Goal: Communication & Community: Answer question/provide support

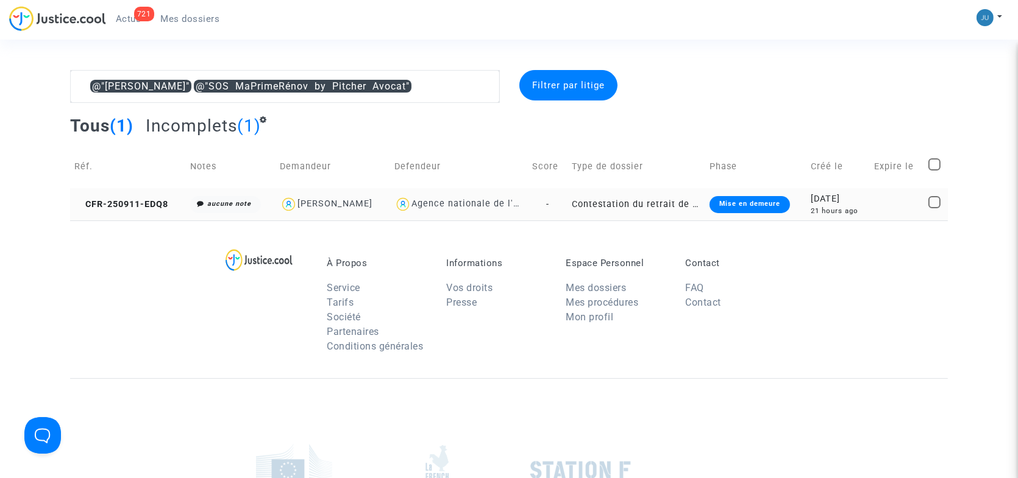
click at [411, 196] on span "Agence nationale de l'habitat" at bounding box center [478, 169] width 134 height 80
drag, startPoint x: 446, startPoint y: 202, endPoint x: 456, endPoint y: 201, distance: 10.4
click at [447, 202] on div "Agence nationale de l'habitat" at bounding box center [478, 204] width 134 height 10
type textarea "@"[PERSON_NAME]" @"SOS MaPrimeRénov by Pitcher Avocat""
click at [582, 205] on td "Contestation du retrait de [PERSON_NAME] par l'ANAH (mandataire)" at bounding box center [636, 204] width 138 height 32
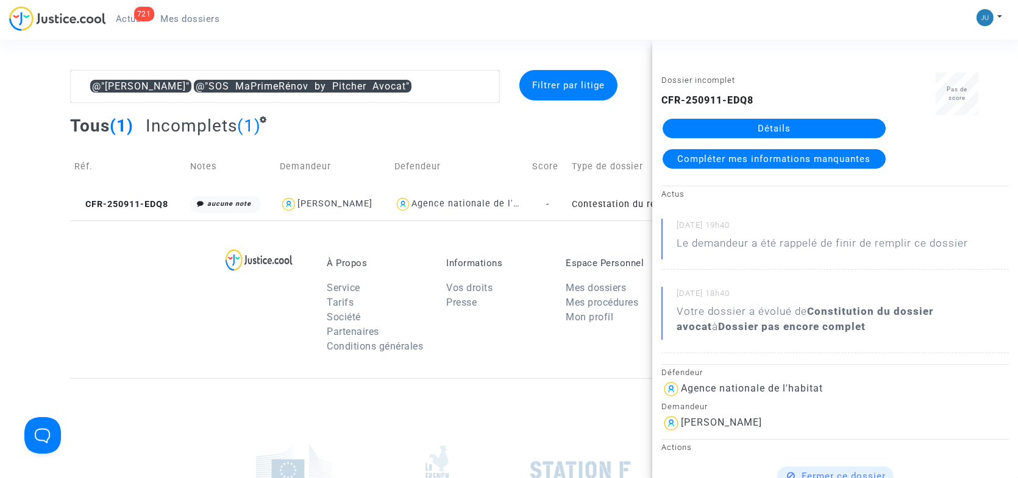
click at [744, 130] on link "Détails" at bounding box center [773, 128] width 223 height 19
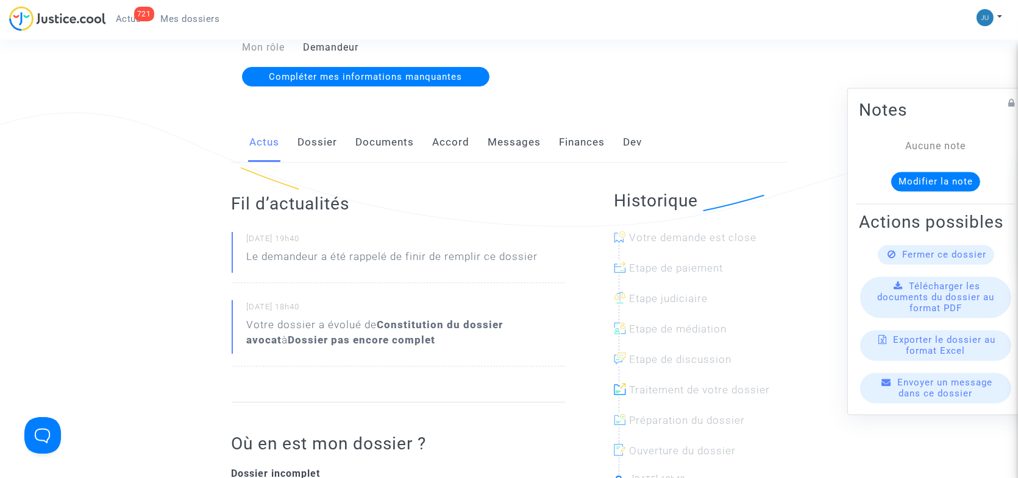
scroll to position [178, 0]
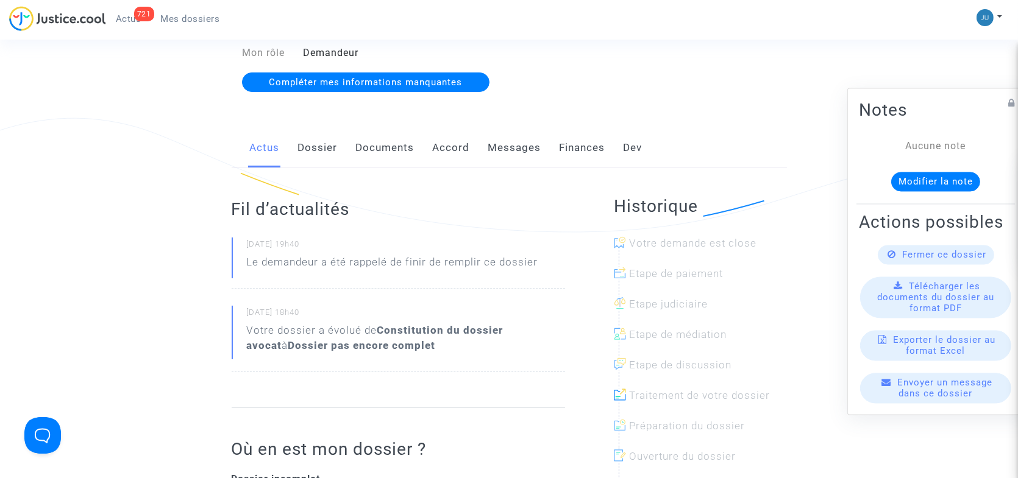
click at [907, 303] on span "Télécharger les documents du dossier au format PDF" at bounding box center [935, 297] width 117 height 33
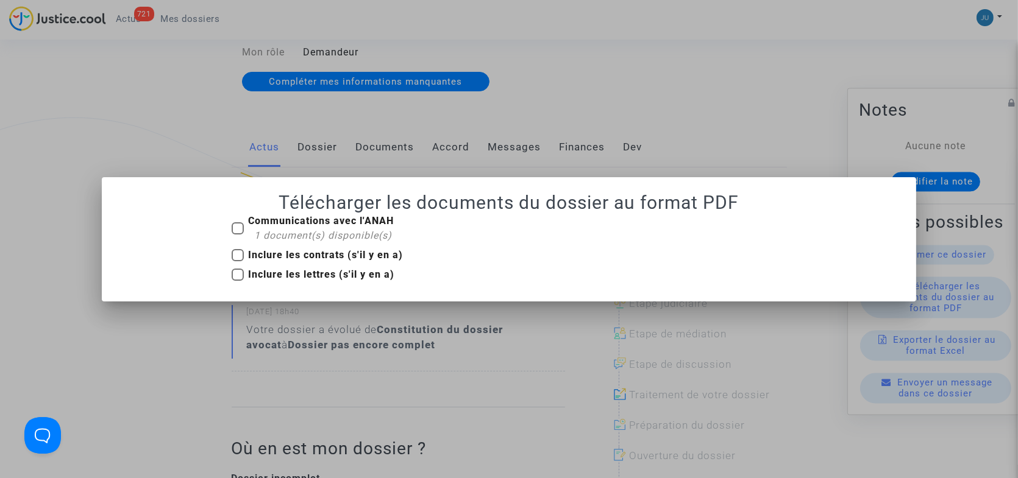
scroll to position [0, 0]
click at [278, 224] on b "Communications avec l'ANAH" at bounding box center [322, 221] width 146 height 12
click at [238, 235] on input "Communications avec l'ANAH 1 document(s) disponible(s)" at bounding box center [237, 235] width 1 height 1
checkbox input "true"
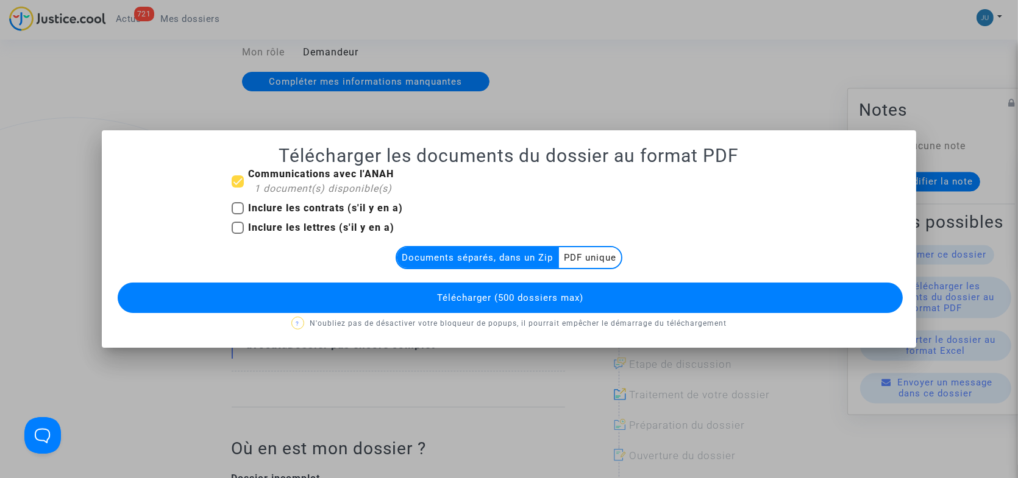
click at [496, 301] on span "Télécharger (500 dossiers max)" at bounding box center [510, 297] width 146 height 11
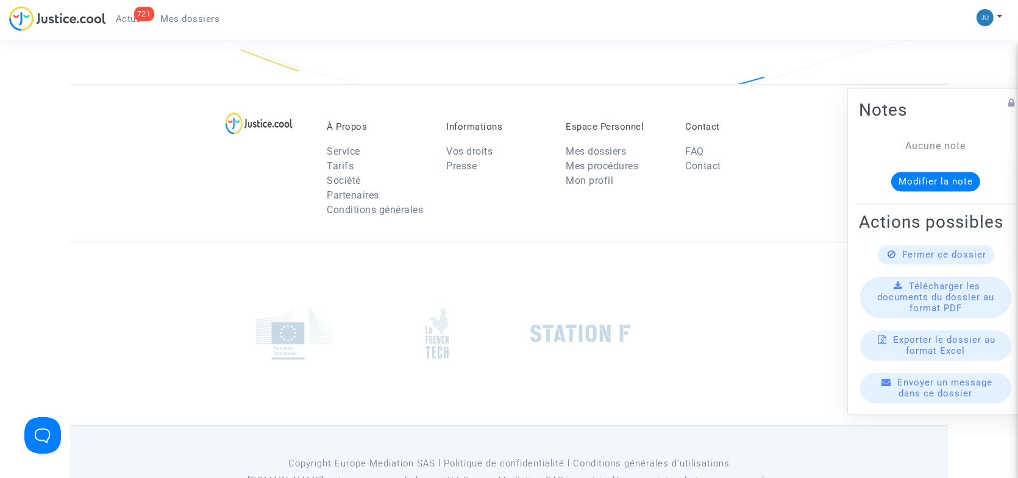
scroll to position [909, 0]
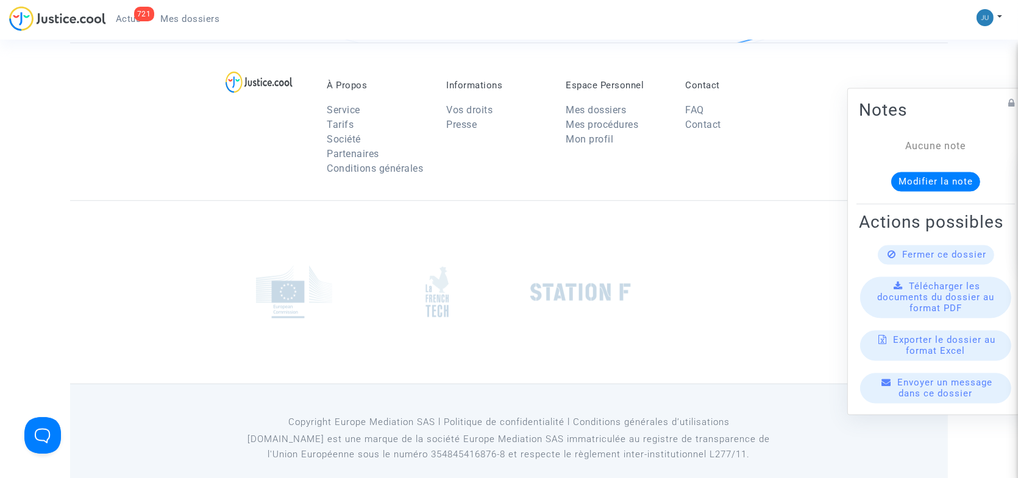
click at [903, 306] on span "Télécharger les documents du dossier au format PDF" at bounding box center [935, 297] width 117 height 33
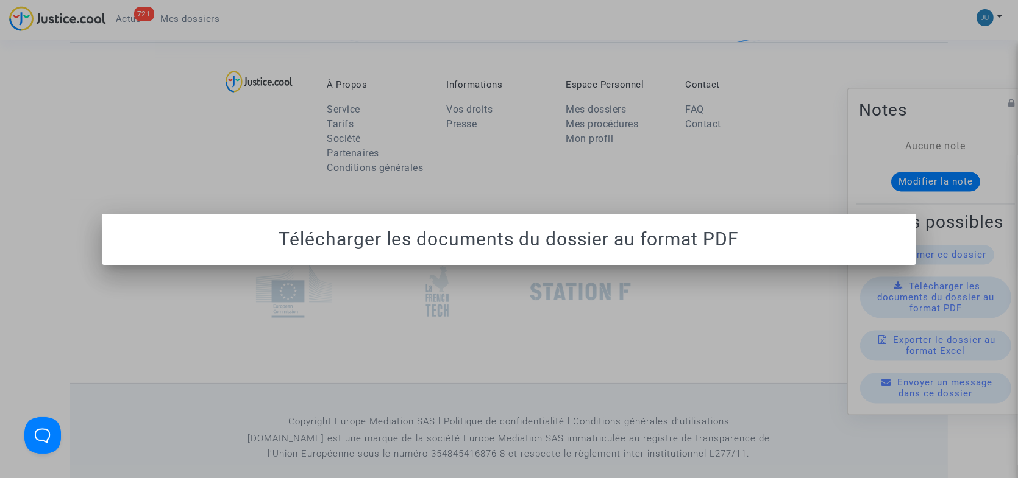
scroll to position [0, 0]
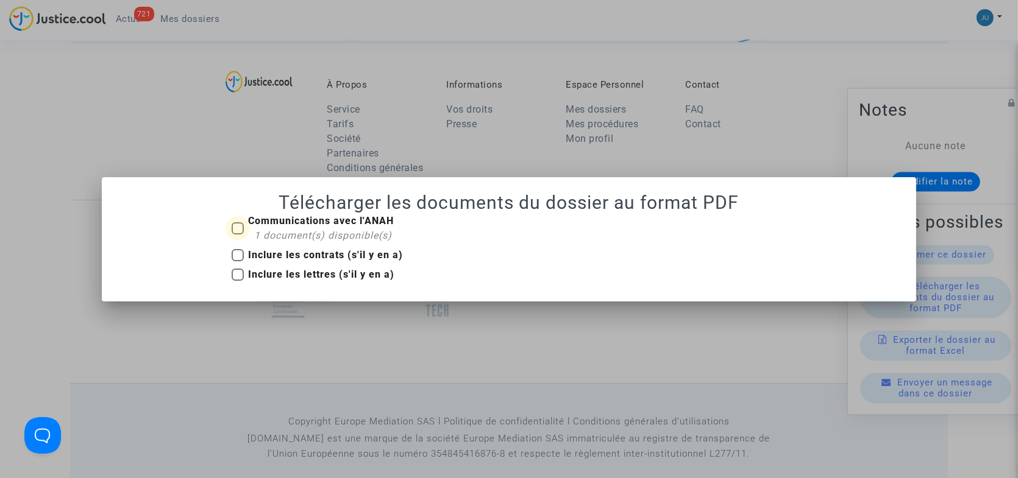
click at [306, 223] on b "Communications avec l'ANAH" at bounding box center [322, 221] width 146 height 12
click at [238, 235] on input "Communications avec l'ANAH 1 document(s) disponible(s)" at bounding box center [237, 235] width 1 height 1
checkbox input "true"
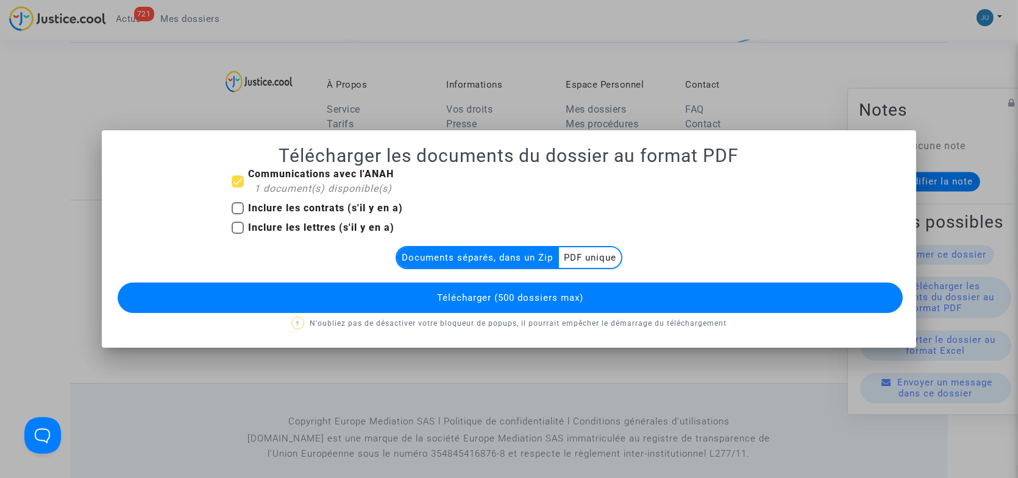
click at [587, 260] on multi-toggle-item "PDF unique" at bounding box center [590, 257] width 62 height 21
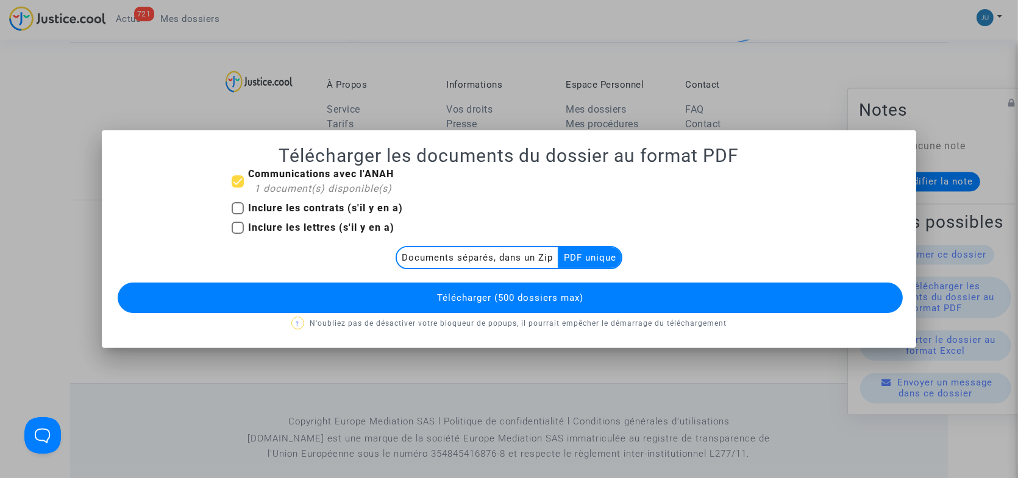
click at [395, 300] on button "Télécharger (500 dossiers max)" at bounding box center [510, 298] width 785 height 30
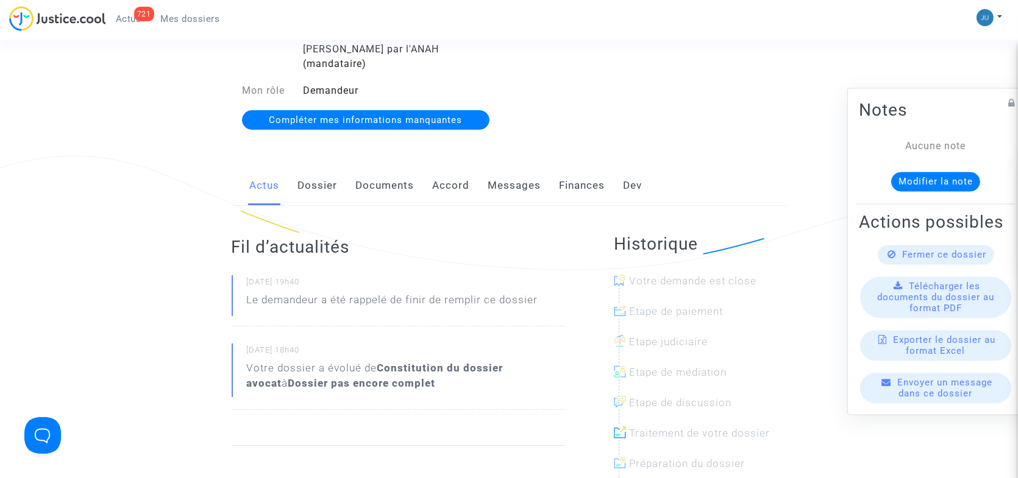
scroll to position [117, 0]
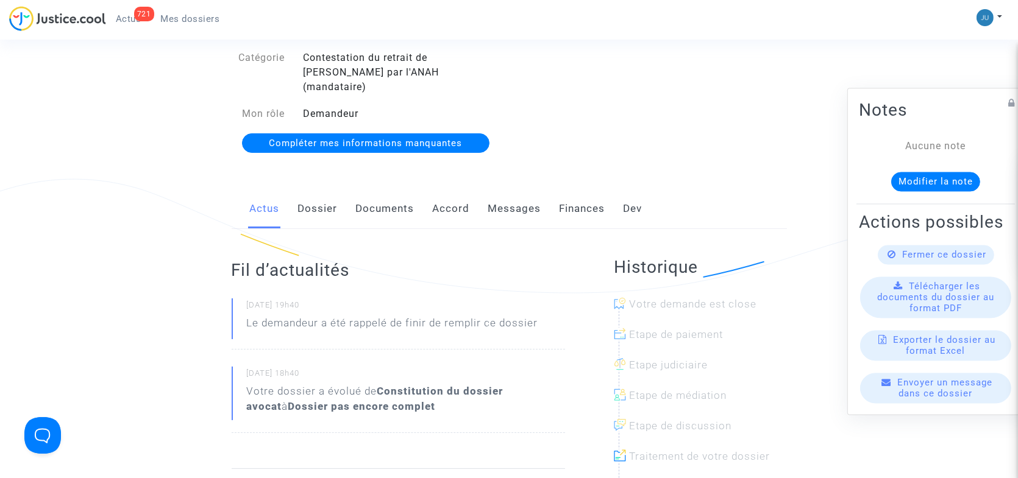
click at [396, 197] on link "Documents" at bounding box center [385, 209] width 58 height 40
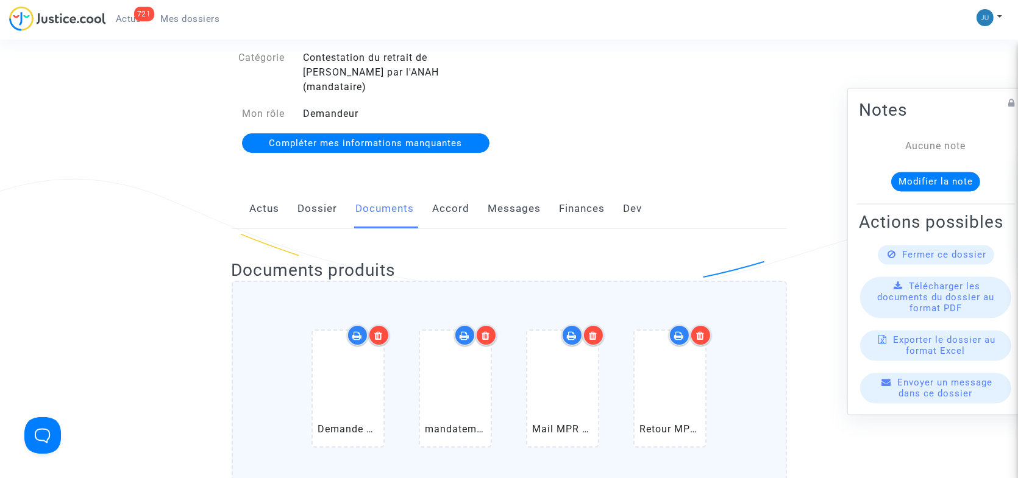
click at [591, 331] on icon at bounding box center [593, 336] width 9 height 10
click at [701, 331] on icon at bounding box center [700, 336] width 9 height 10
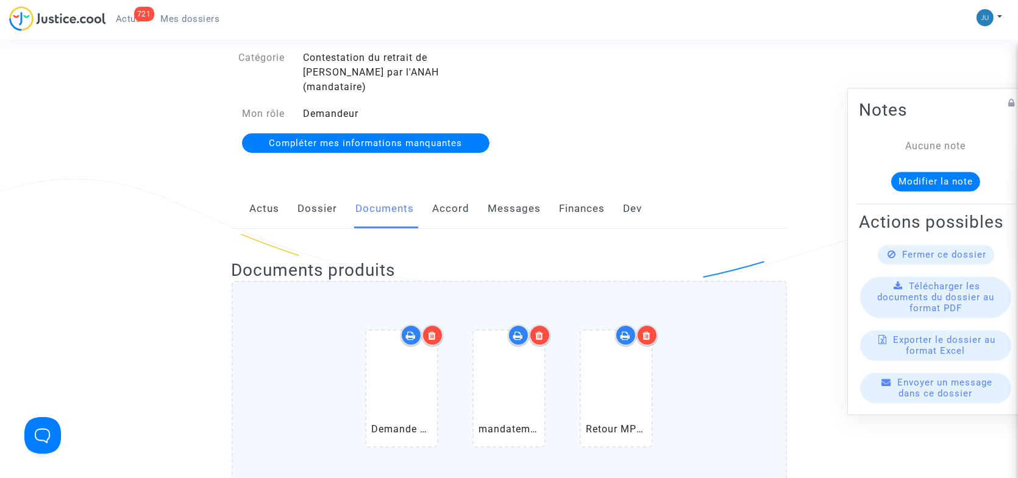
click at [652, 325] on div at bounding box center [646, 335] width 21 height 21
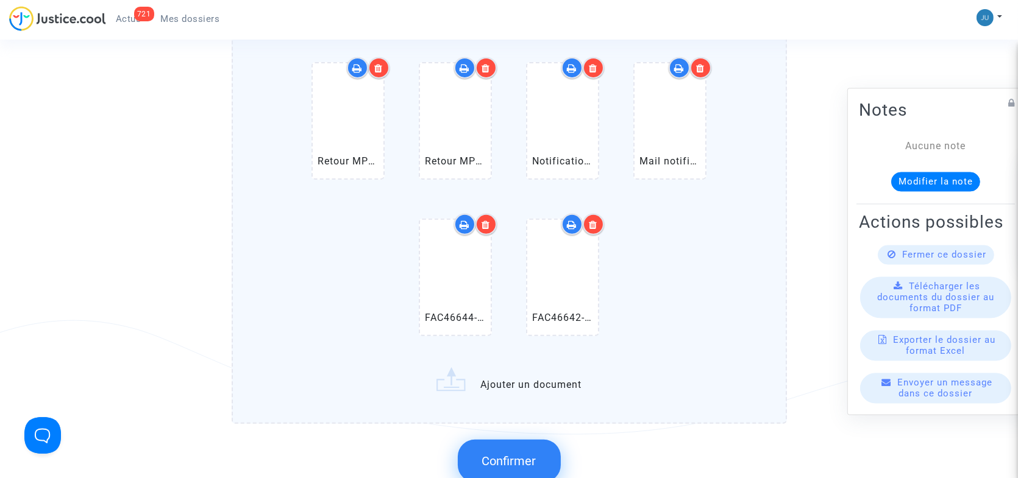
scroll to position [550, 0]
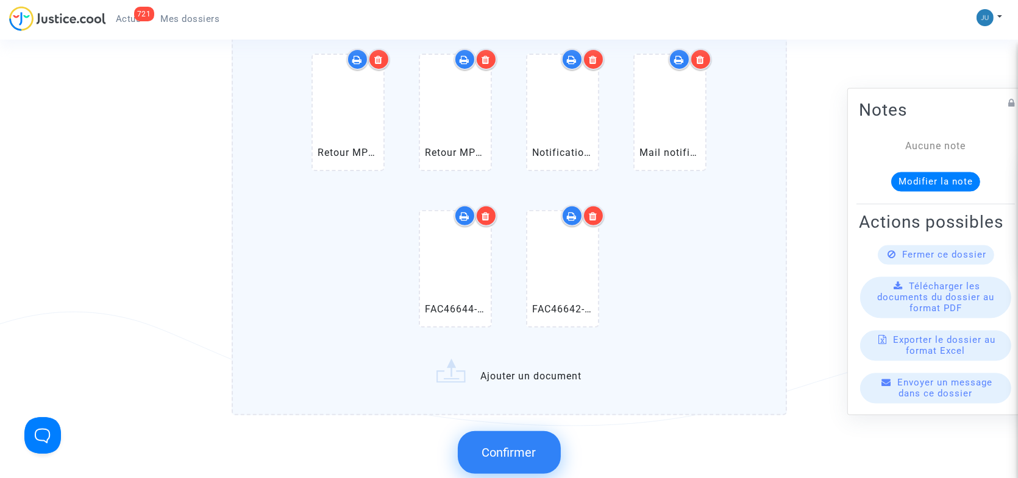
click at [510, 445] on span "Confirmer" at bounding box center [509, 452] width 54 height 15
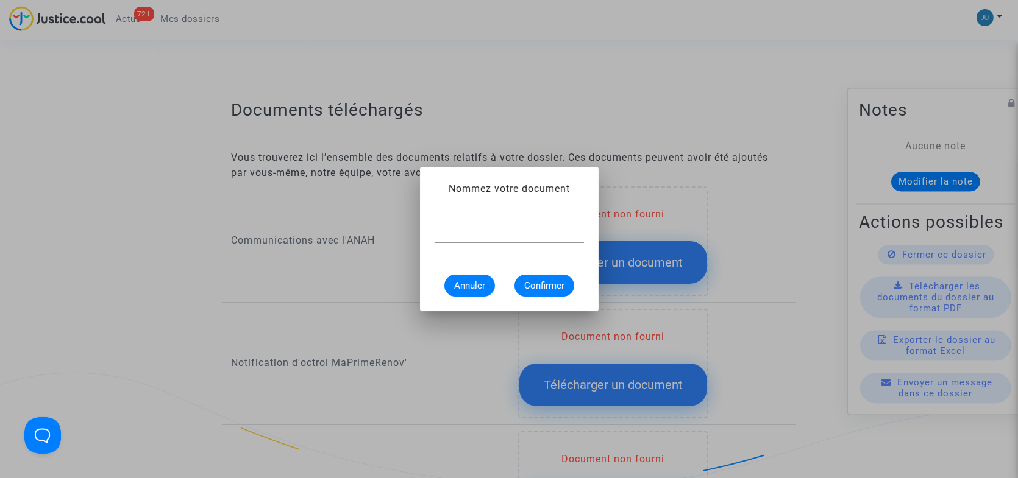
scroll to position [0, 0]
type input "DOCUMENTS DOSSIERS BLYAU"
click at [528, 281] on span "Confirmer" at bounding box center [544, 285] width 40 height 11
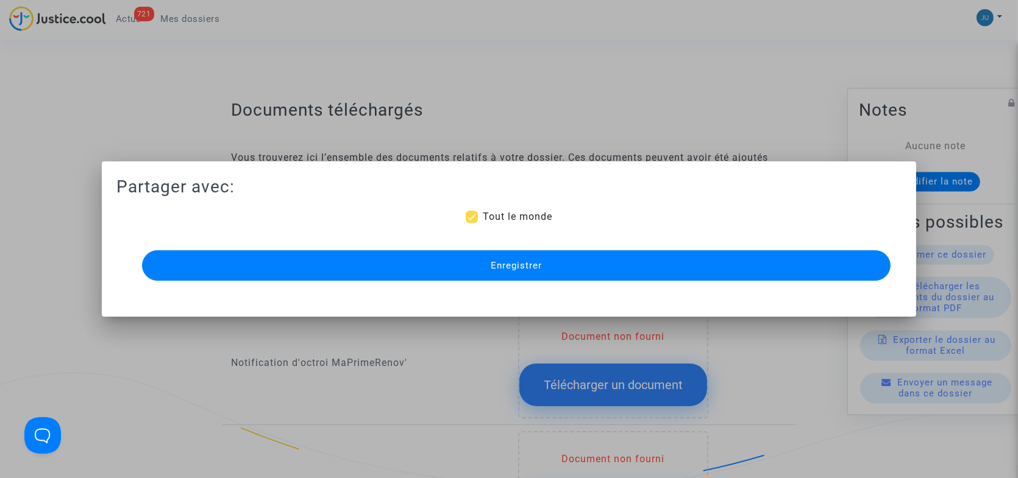
click at [487, 266] on button "Enregistrer" at bounding box center [516, 265] width 748 height 30
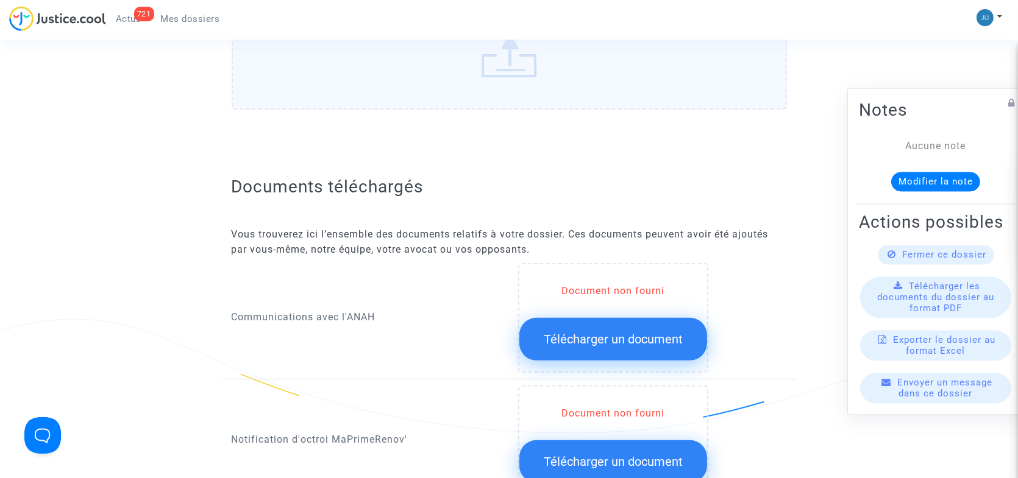
scroll to position [611, 0]
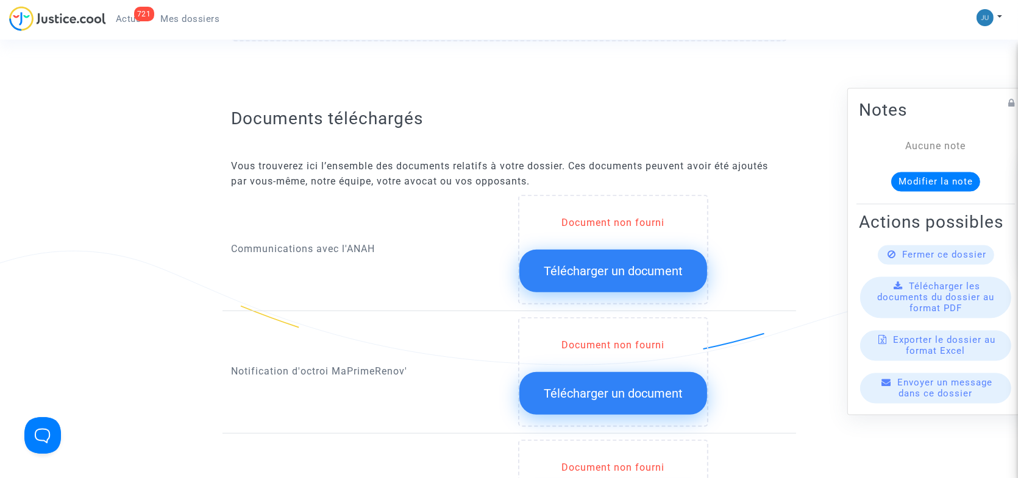
click at [567, 264] on span "Télécharger un document" at bounding box center [612, 271] width 139 height 15
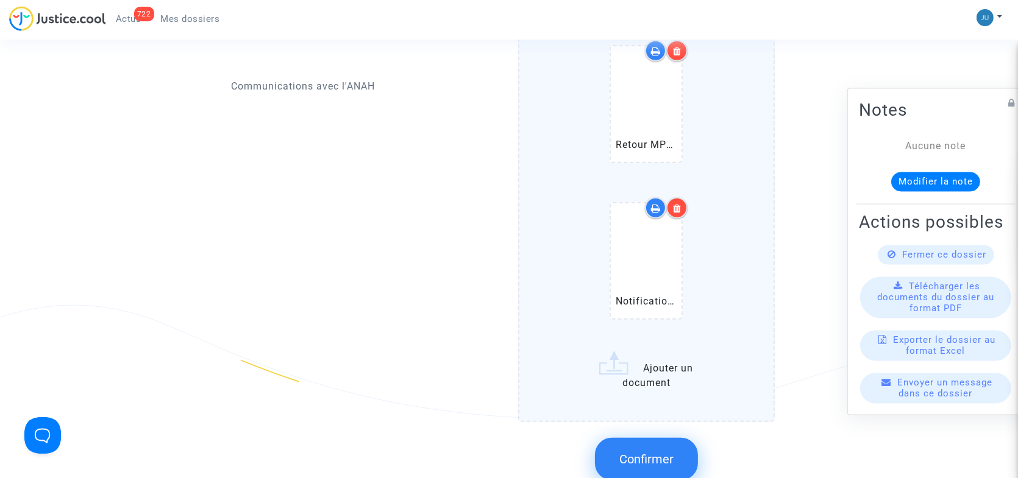
scroll to position [1159, 0]
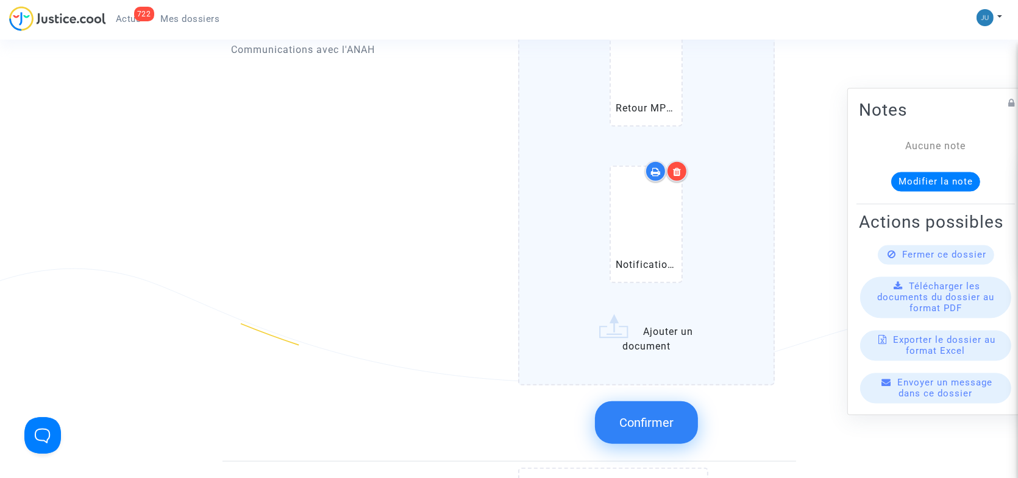
click at [635, 416] on span "Confirmer" at bounding box center [646, 423] width 54 height 15
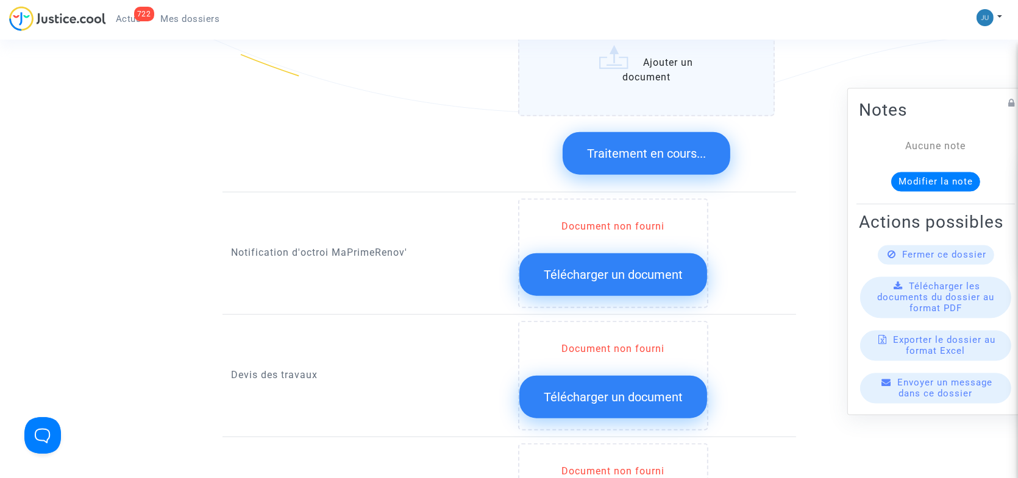
scroll to position [1464, 0]
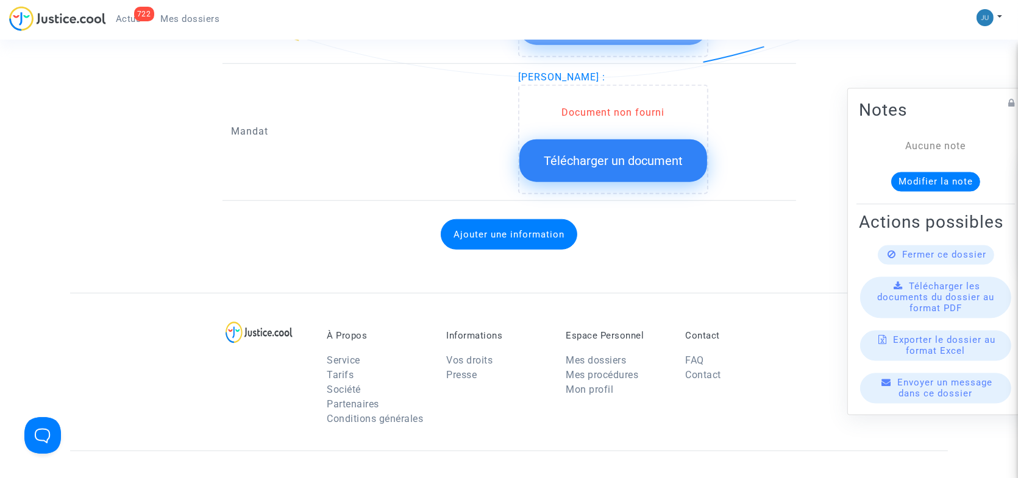
click at [584, 154] on span "Télécharger un document" at bounding box center [612, 161] width 139 height 15
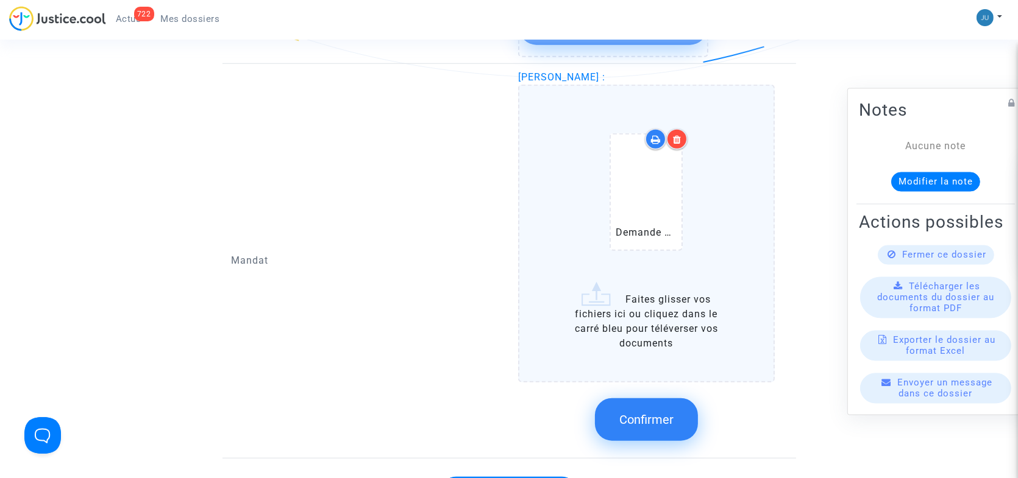
click at [648, 412] on span "Confirmer" at bounding box center [646, 419] width 54 height 15
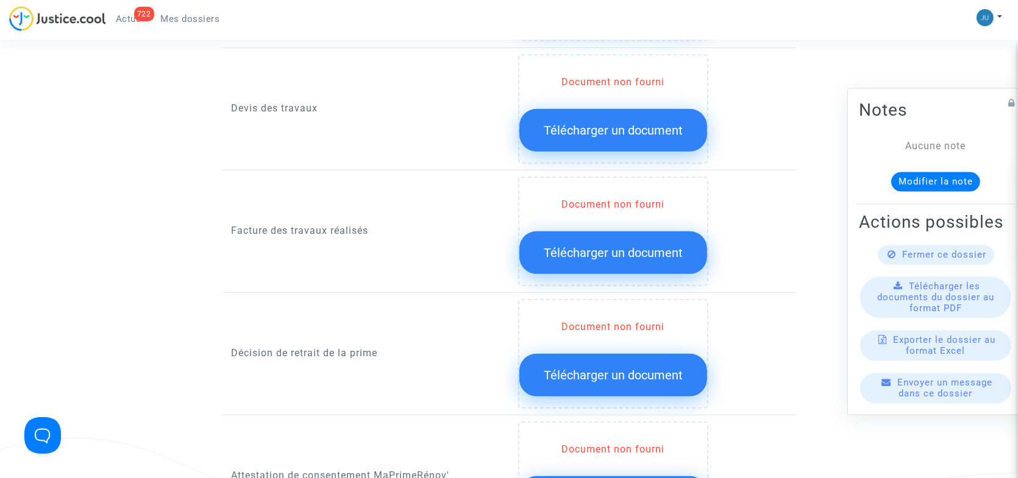
scroll to position [977, 0]
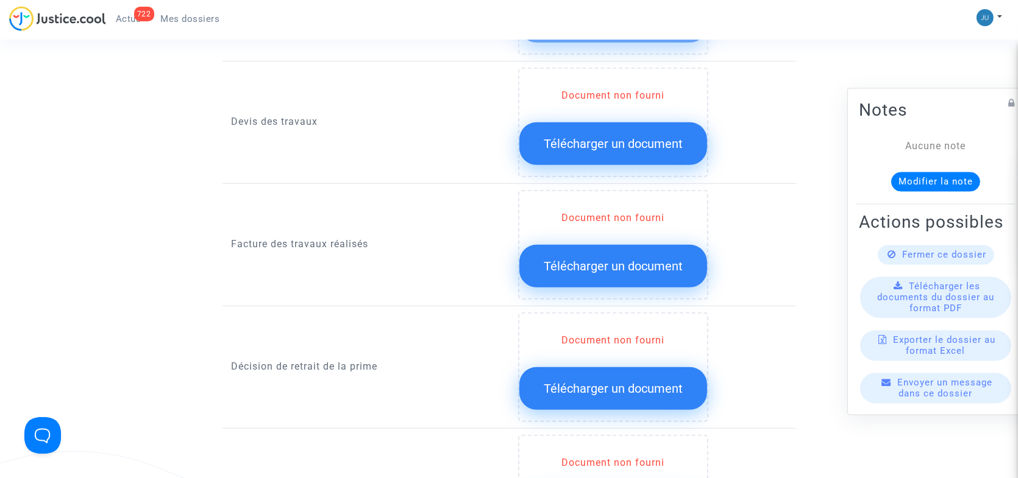
click at [573, 259] on span "Télécharger un document" at bounding box center [612, 266] width 139 height 15
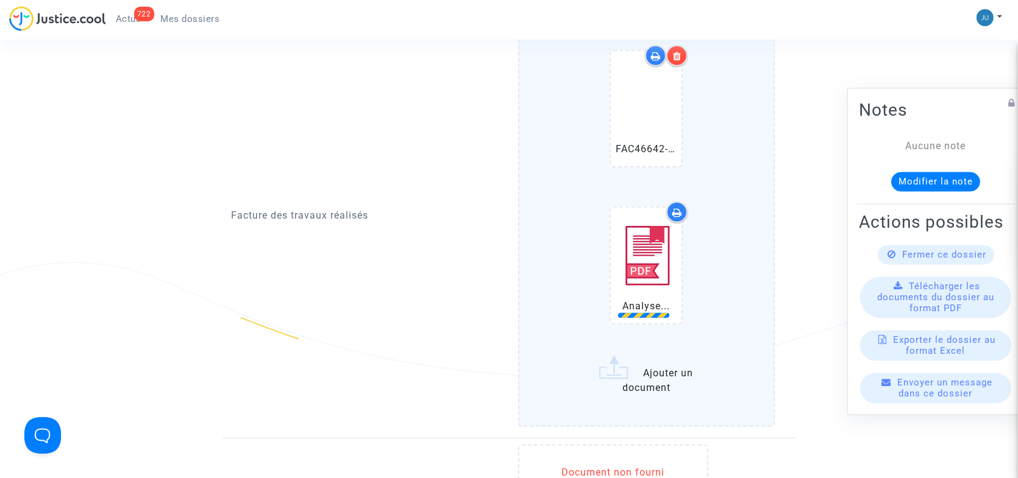
scroll to position [1220, 0]
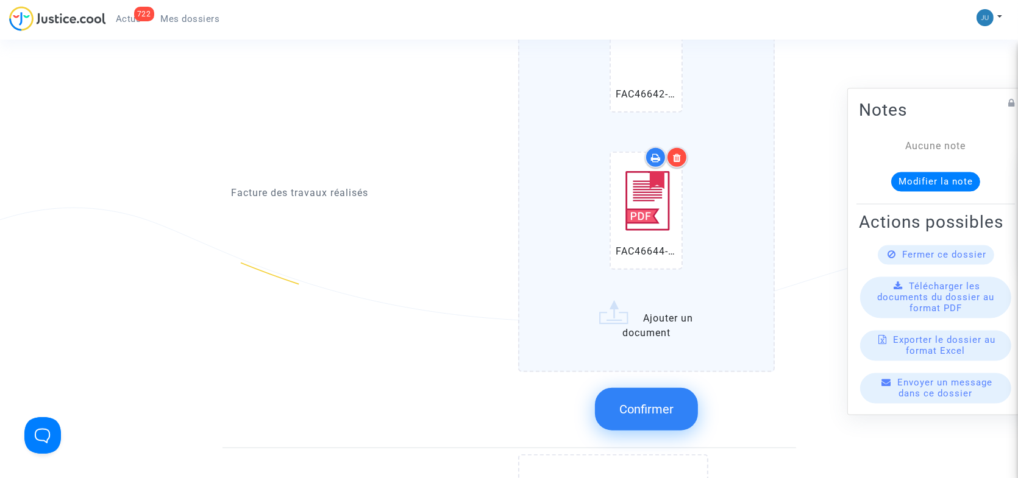
click at [621, 388] on button "Confirmer" at bounding box center [646, 409] width 103 height 43
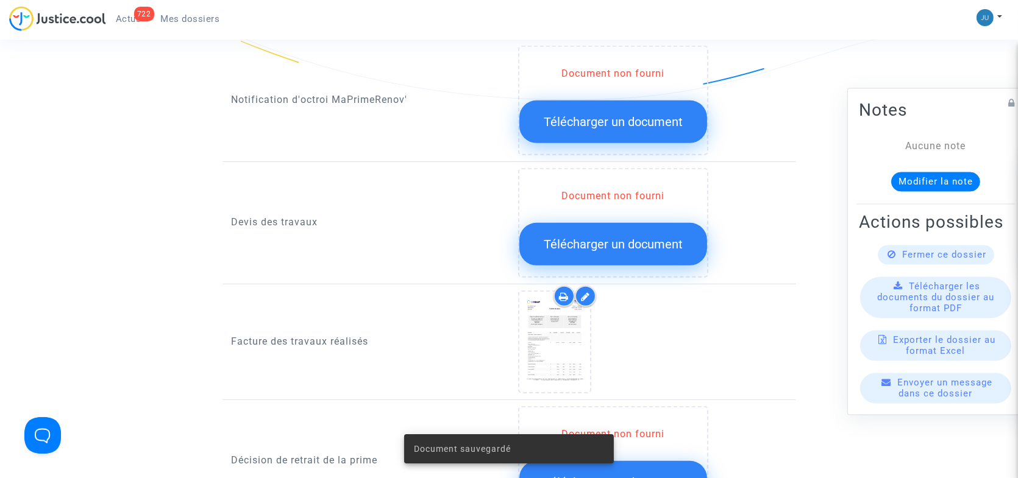
scroll to position [855, 0]
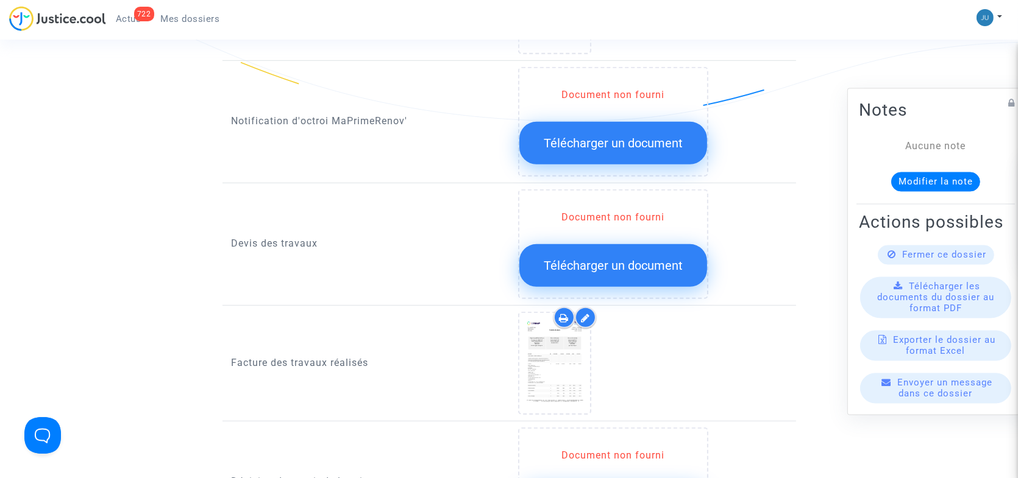
click at [585, 258] on span "Télécharger un document" at bounding box center [612, 265] width 139 height 15
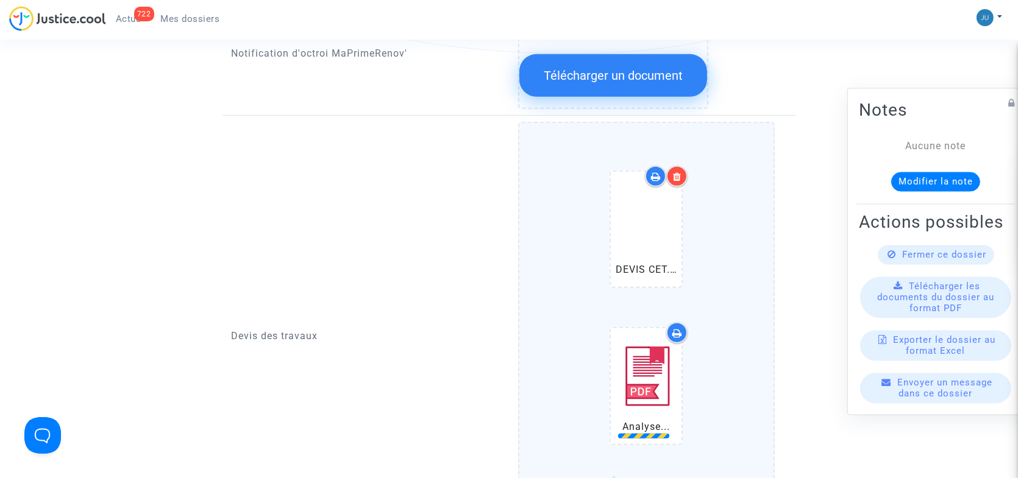
scroll to position [1038, 0]
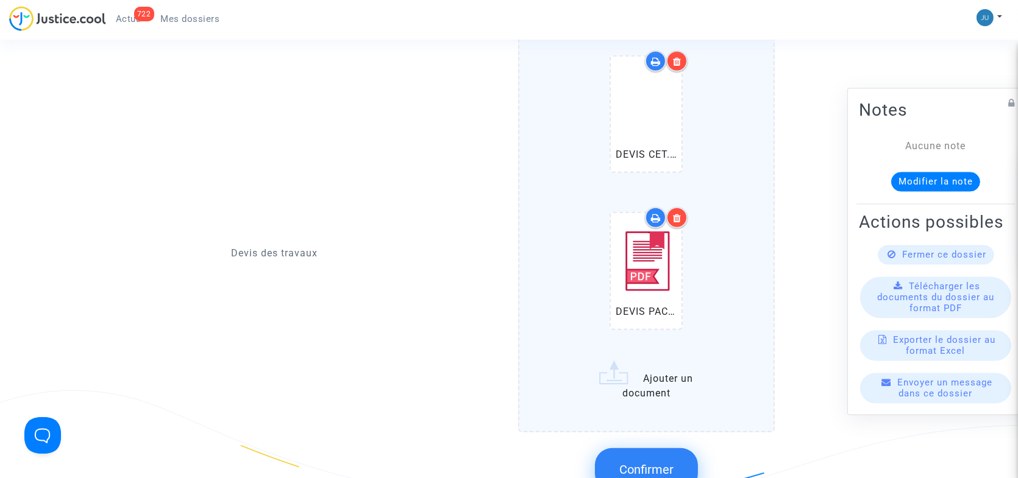
click at [637, 462] on span "Confirmer" at bounding box center [646, 469] width 54 height 15
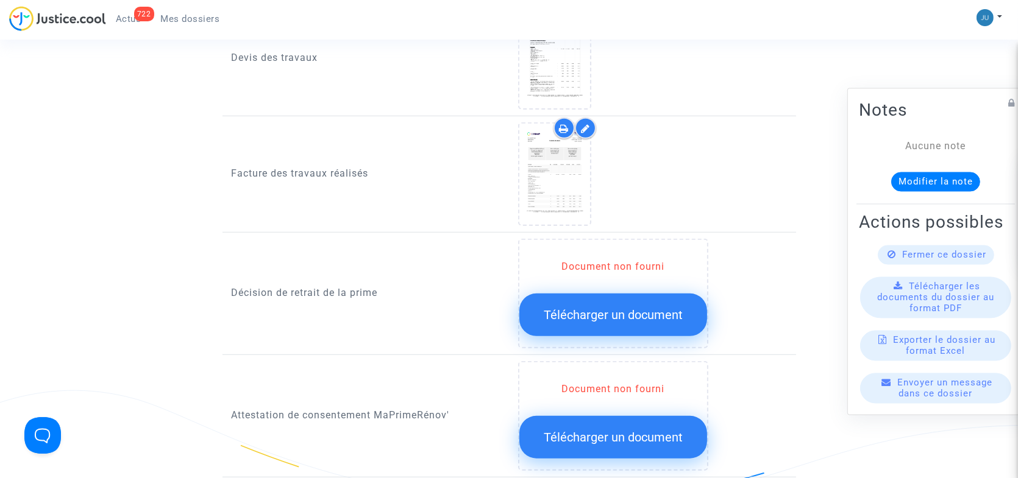
click at [628, 308] on span "Télécharger un document" at bounding box center [612, 315] width 139 height 15
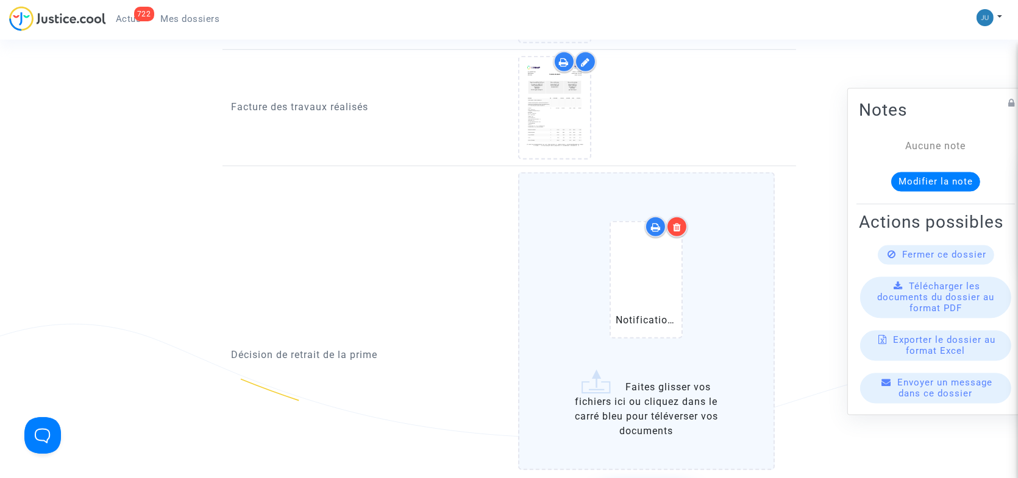
scroll to position [1220, 0]
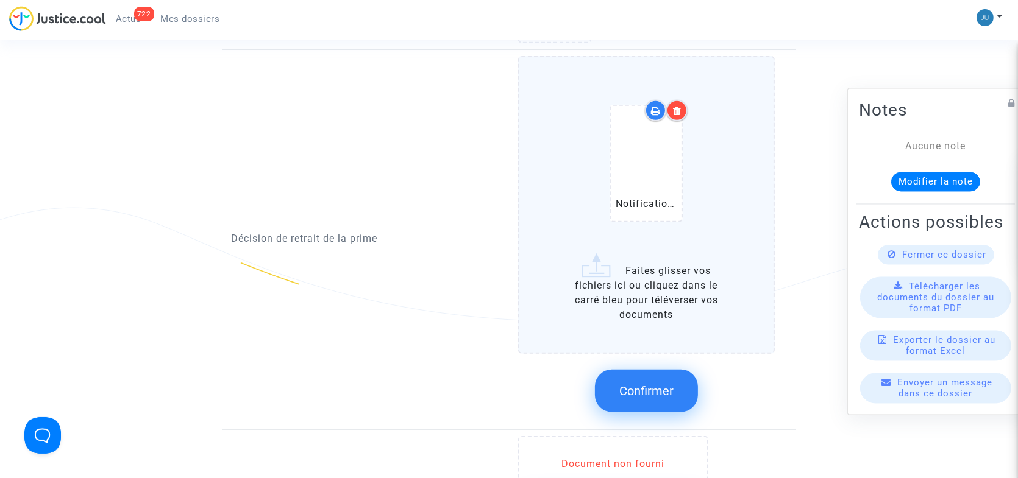
click at [646, 384] on span "Confirmer" at bounding box center [646, 391] width 54 height 15
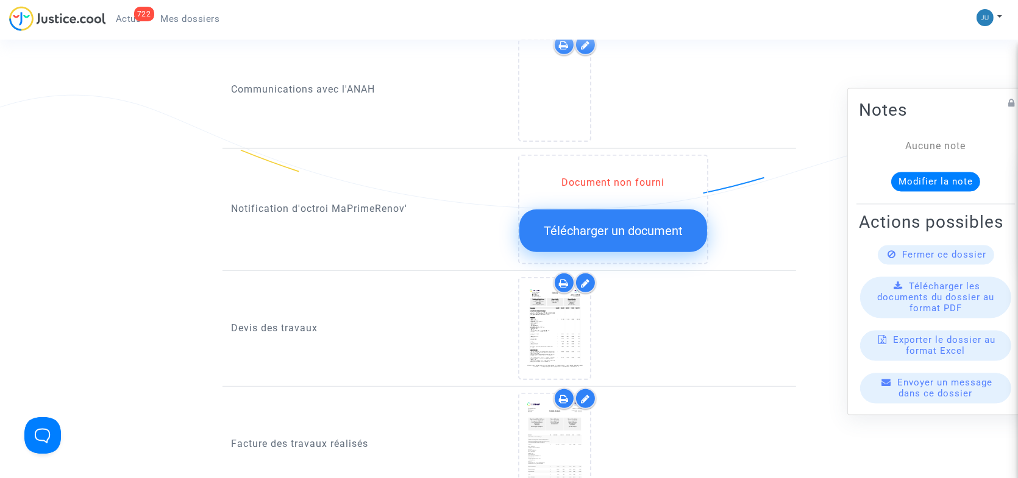
scroll to position [611, 0]
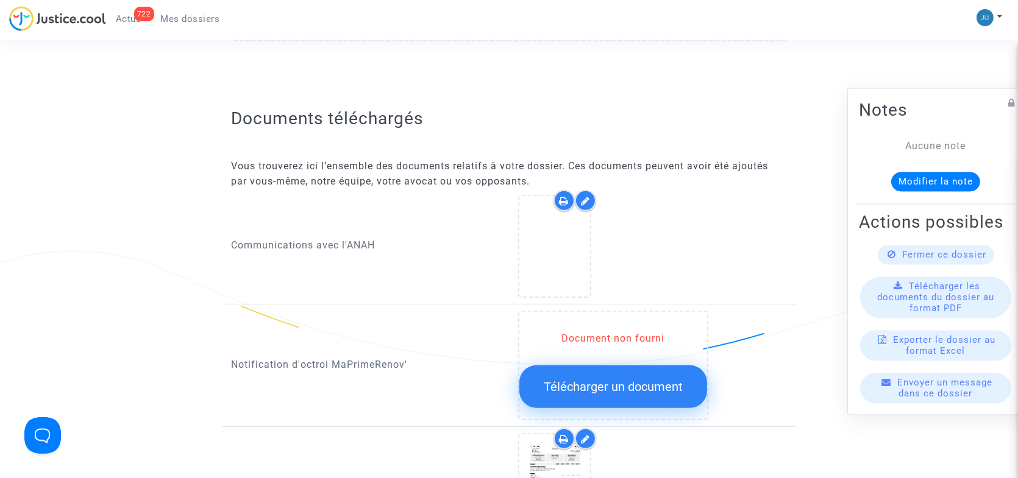
click at [585, 196] on icon at bounding box center [585, 201] width 9 height 10
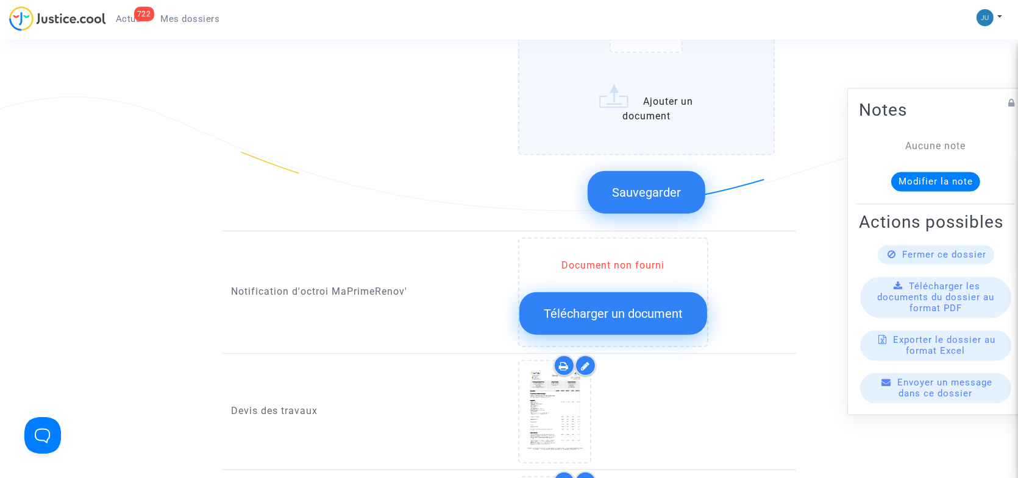
scroll to position [1342, 0]
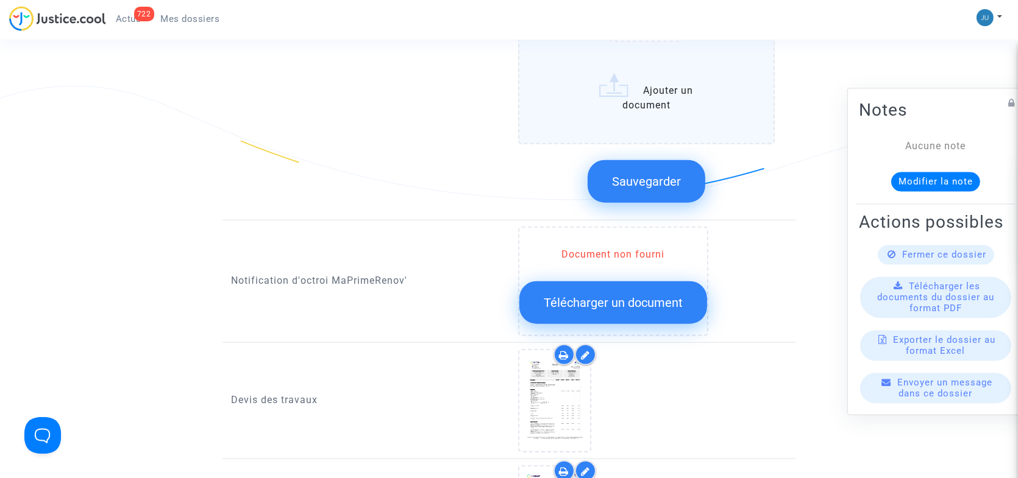
click at [631, 174] on span "Sauvegarder" at bounding box center [646, 181] width 69 height 15
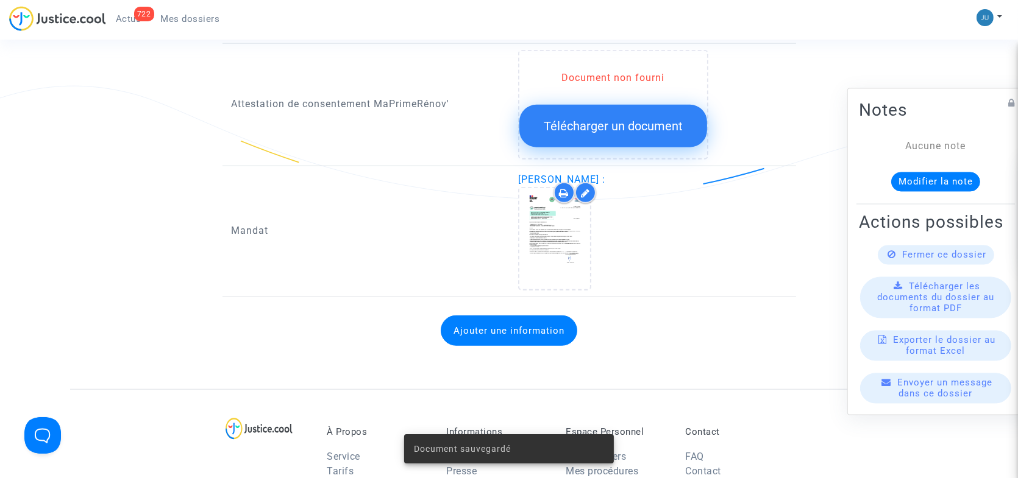
click at [492, 316] on button "Ajouter une information" at bounding box center [509, 331] width 136 height 30
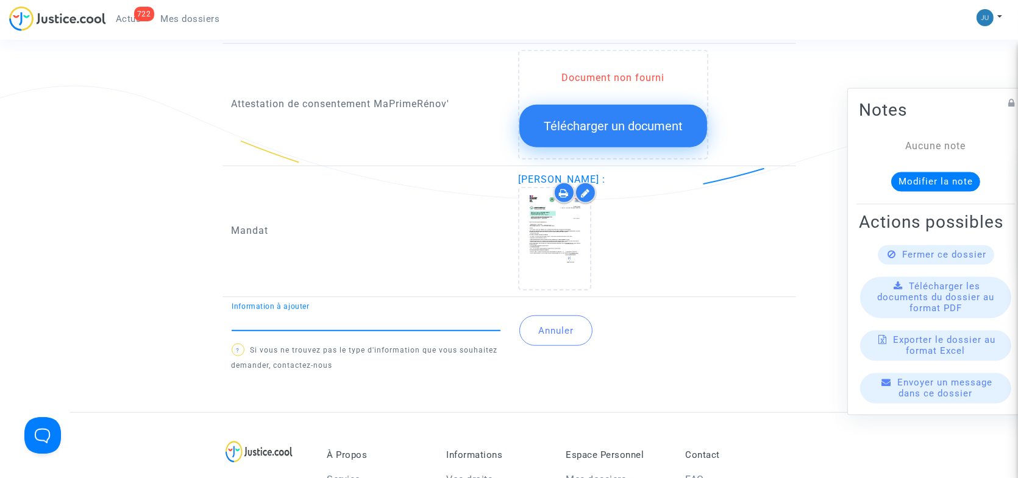
type input "l"
type input "L"
type input "Plusieurs arguments peuvent être opposés dans le RAPO"
click at [620, 361] on div "Information à ajouter ? Si vous ne trouvez pas le type d'information que vous s…" at bounding box center [508, 342] width 573 height 78
click at [319, 316] on input "Information à ajouter" at bounding box center [366, 321] width 269 height 11
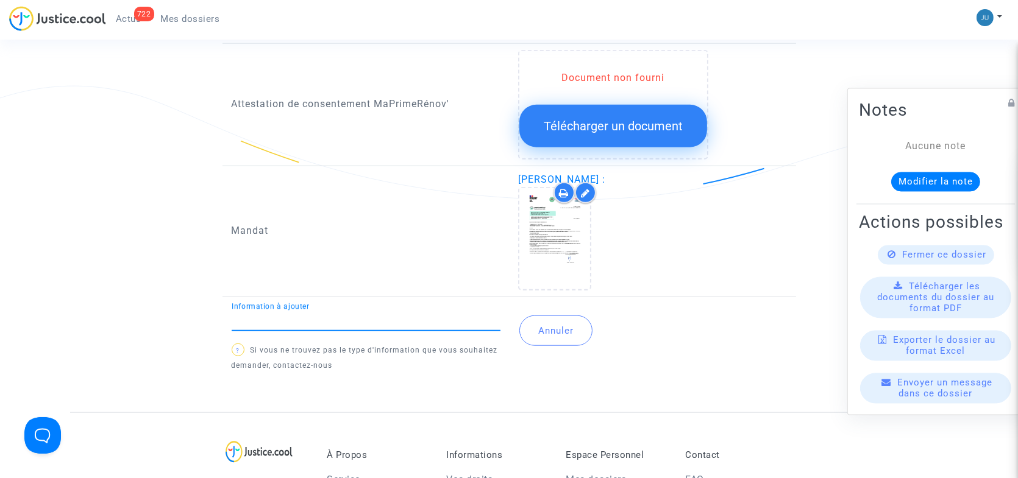
type input "S"
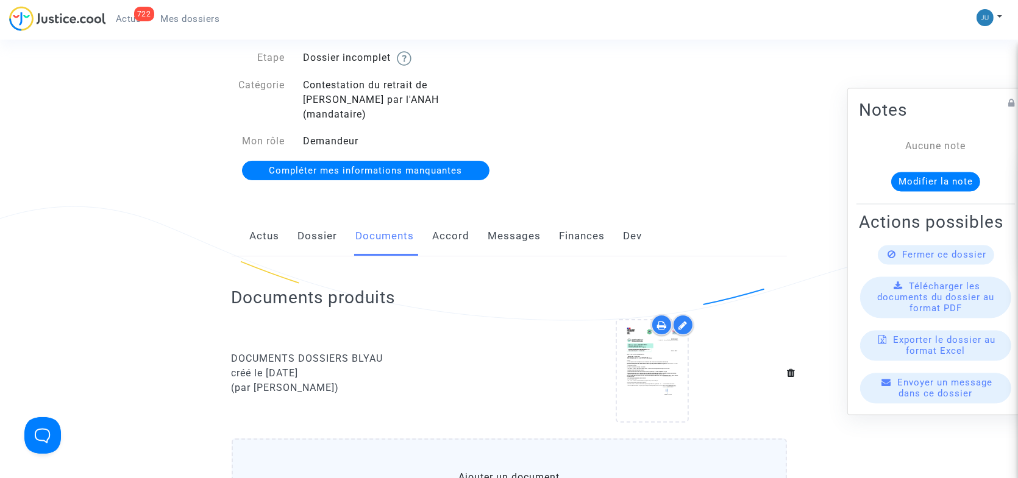
scroll to position [0, 0]
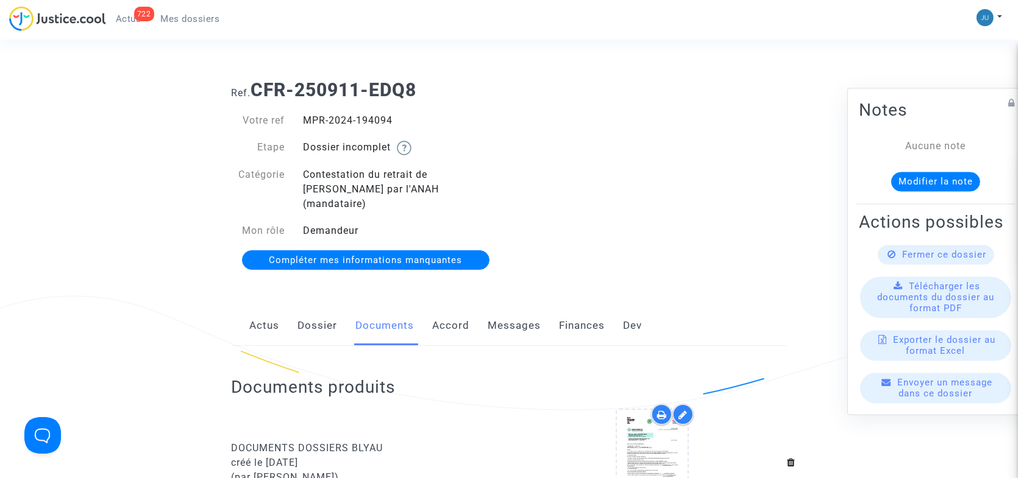
click at [502, 312] on link "Messages" at bounding box center [514, 326] width 53 height 40
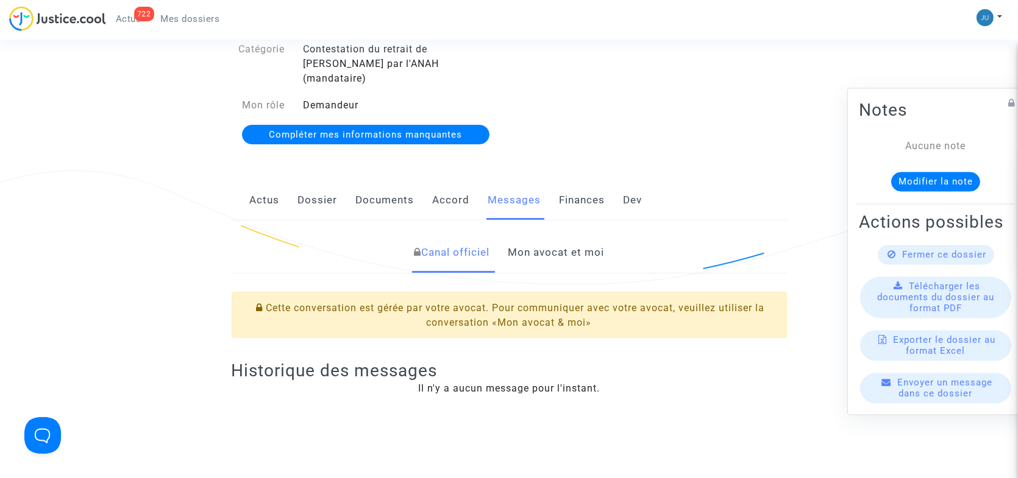
scroll to position [122, 0]
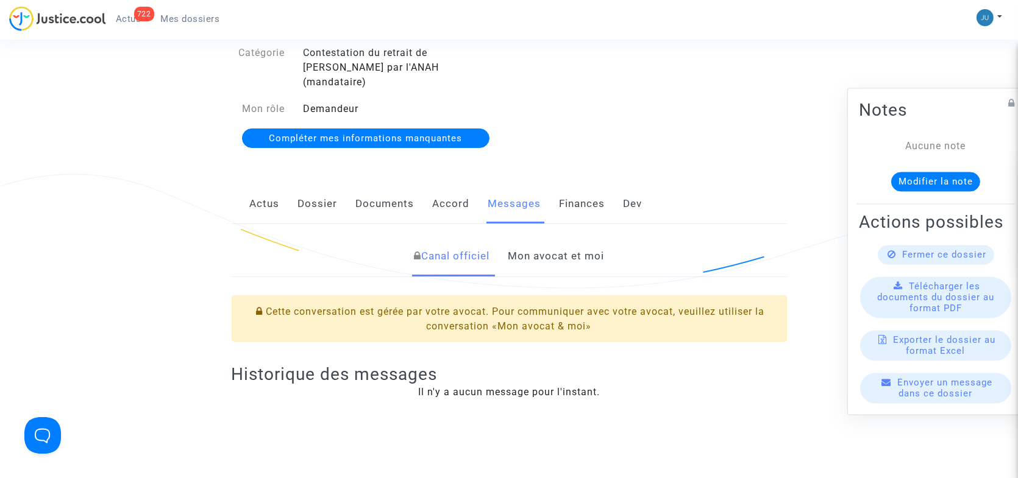
click at [535, 244] on link "Mon avocat et moi" at bounding box center [556, 256] width 96 height 40
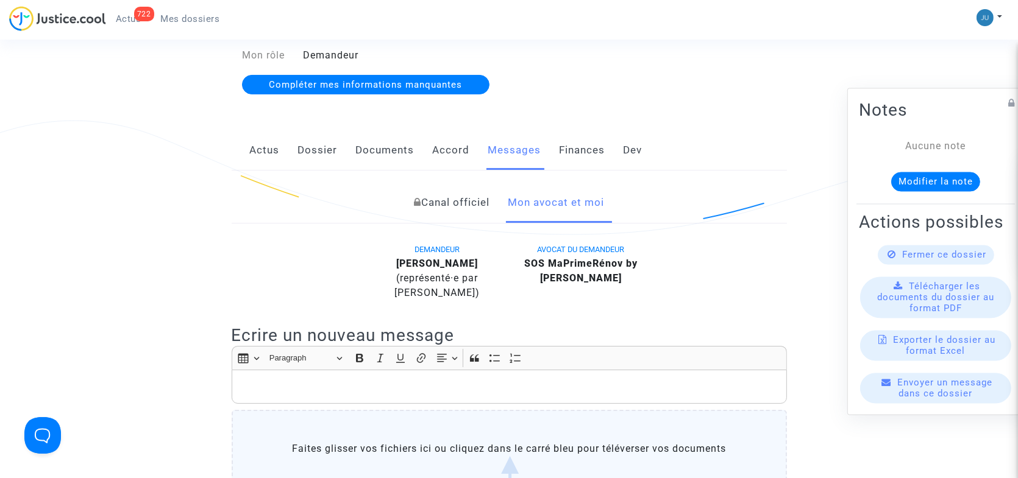
scroll to position [244, 0]
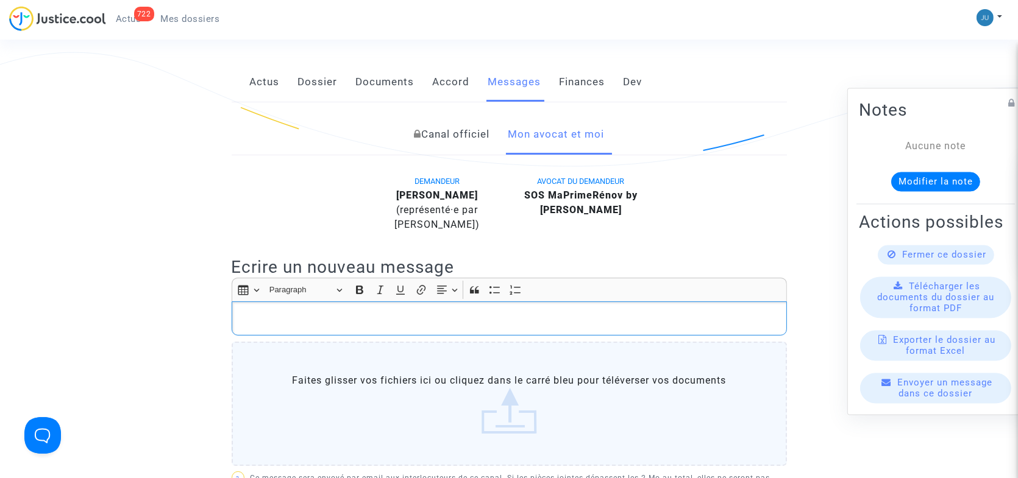
click at [359, 311] on p "Rich Text Editor, main" at bounding box center [509, 318] width 542 height 15
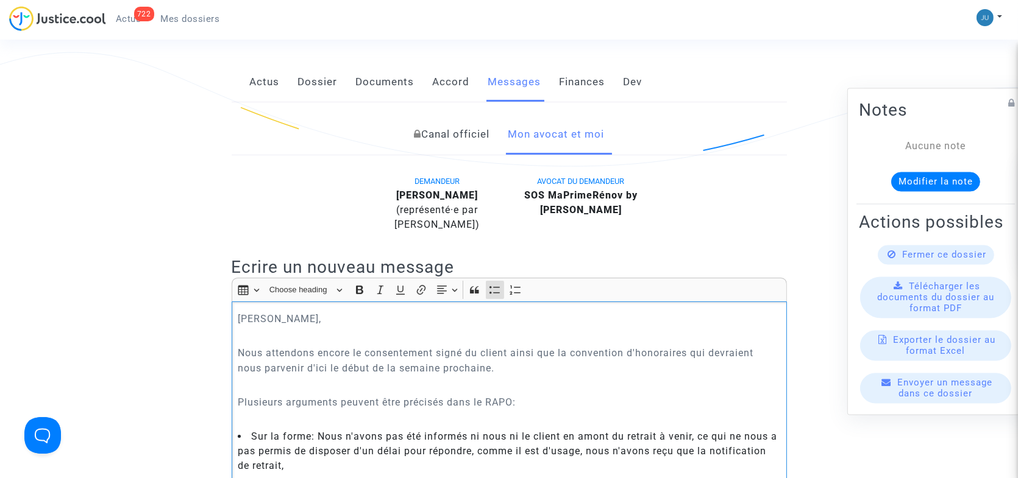
click at [587, 430] on li "Sur la forme: Nous n'avons pas été informés ni nous ni le client en amont du re…" at bounding box center [509, 452] width 542 height 44
click at [590, 430] on li "Sur la forme: Nous n'avons pas été informés ni nous ni le client en amont du re…" at bounding box center [509, 452] width 542 height 44
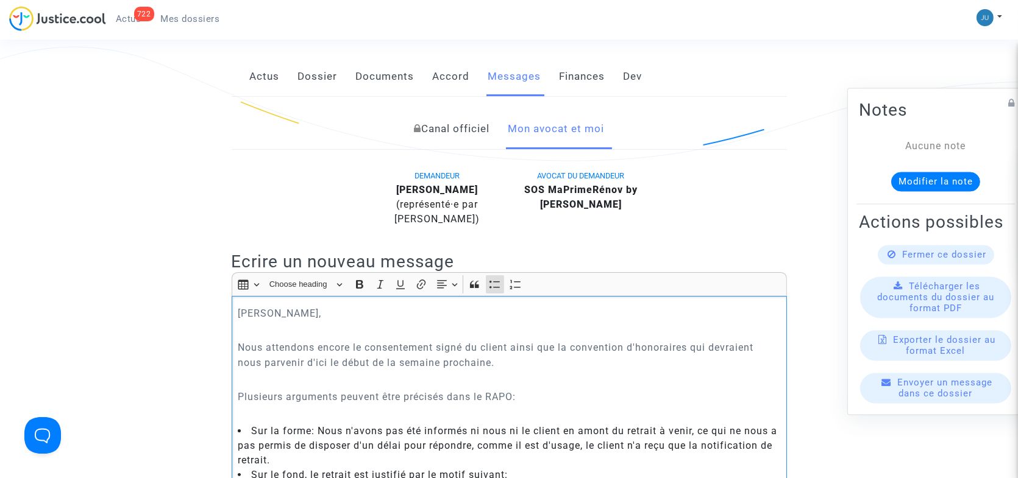
click at [693, 424] on li "Sur la forme: Nous n'avons pas été informés ni nous ni le client en amont du re…" at bounding box center [509, 446] width 542 height 44
click at [739, 424] on li "Sur la forme: Nous n'avons pas été informés ni nous ni le client en amont du re…" at bounding box center [509, 446] width 542 height 44
click at [530, 468] on li "Sur le fond, le retrait est justifié par le motif suivant:" at bounding box center [509, 475] width 542 height 15
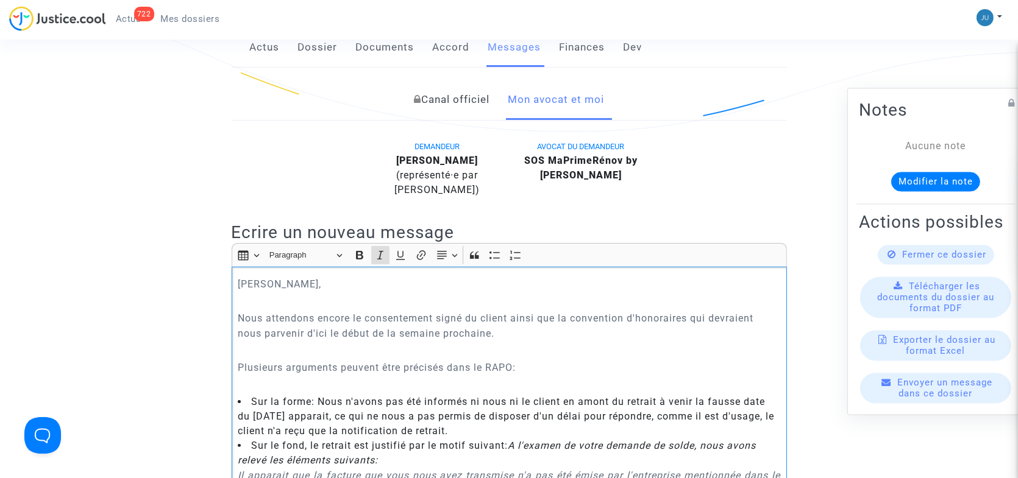
click at [238, 470] on icon "Il apparait que la facture que vous nous avez transmise n'a pas été émise par l…" at bounding box center [509, 483] width 542 height 27
click at [511, 440] on icon "A l'examen de votre demande de solde, nous avons relevé les éléments suivants:" at bounding box center [497, 453] width 518 height 26
click at [510, 439] on li "Sur le fond, le retrait est justifié par le motif suivant: A l'examen de votre …" at bounding box center [509, 453] width 542 height 29
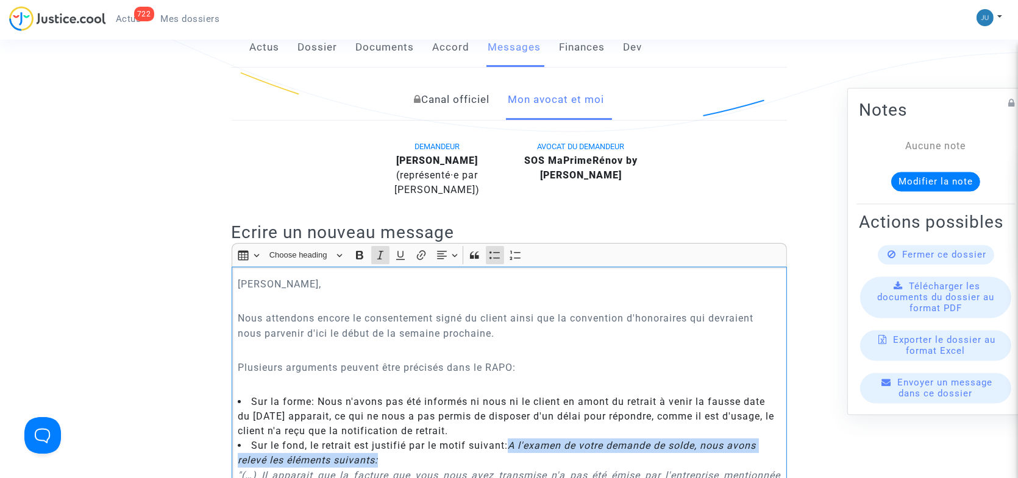
drag, startPoint x: 512, startPoint y: 414, endPoint x: 529, endPoint y: 429, distance: 22.9
click at [529, 439] on li "Sur le fond, le retrait est justifié par le motif suivant: A l'examen de votre …" at bounding box center [509, 453] width 542 height 29
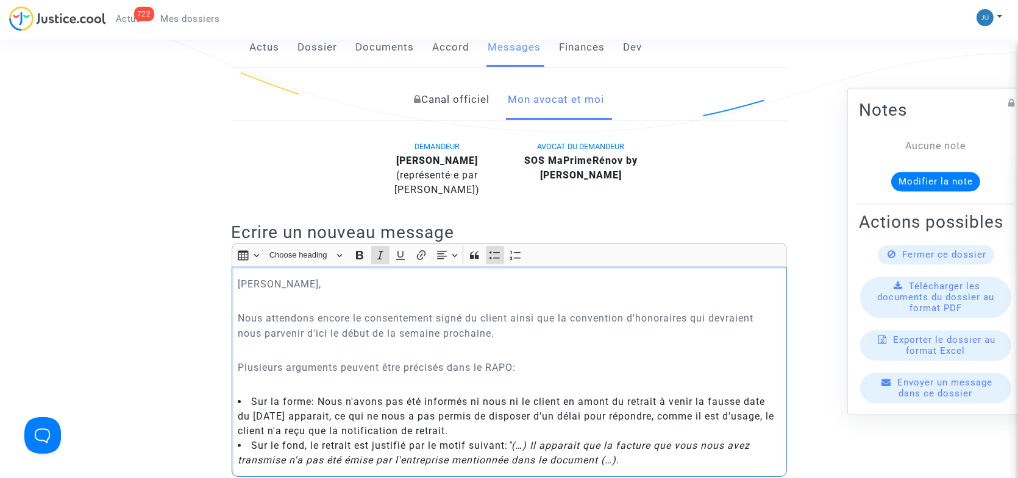
click at [645, 439] on li "Sur le fond, le retrait est justifié par le motif suivant: "(…) Il apparait que…" at bounding box center [509, 453] width 542 height 29
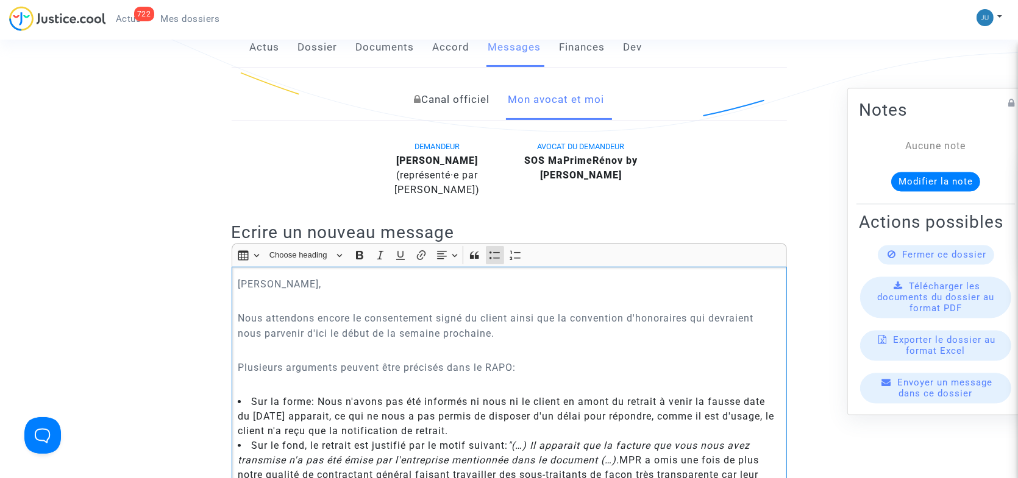
click at [290, 459] on li "Sur le fond, le retrait est justifié par le motif suivant: "(…) Il apparait que…" at bounding box center [509, 468] width 542 height 58
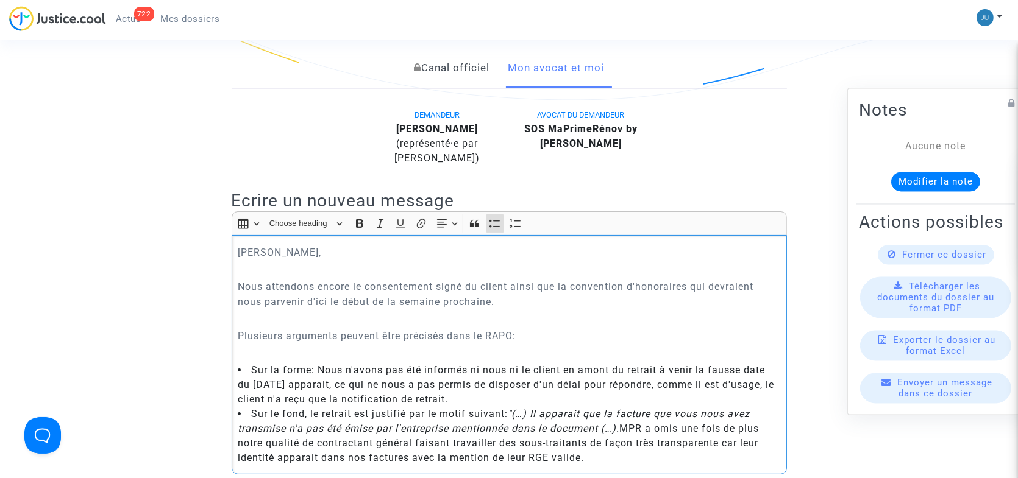
scroll to position [400, 0]
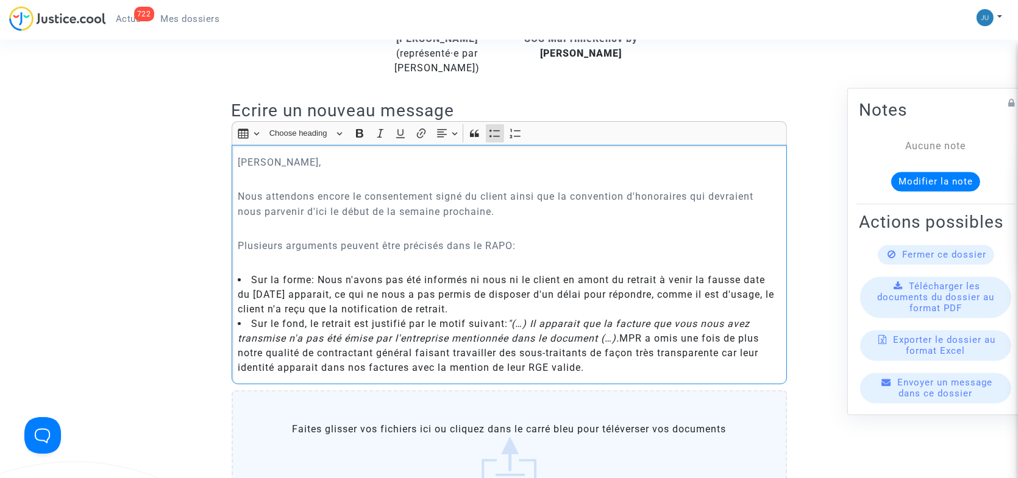
click at [596, 341] on li "Sur le fond, le retrait est justifié par le motif suivant: "(…) Il apparait que…" at bounding box center [509, 346] width 542 height 58
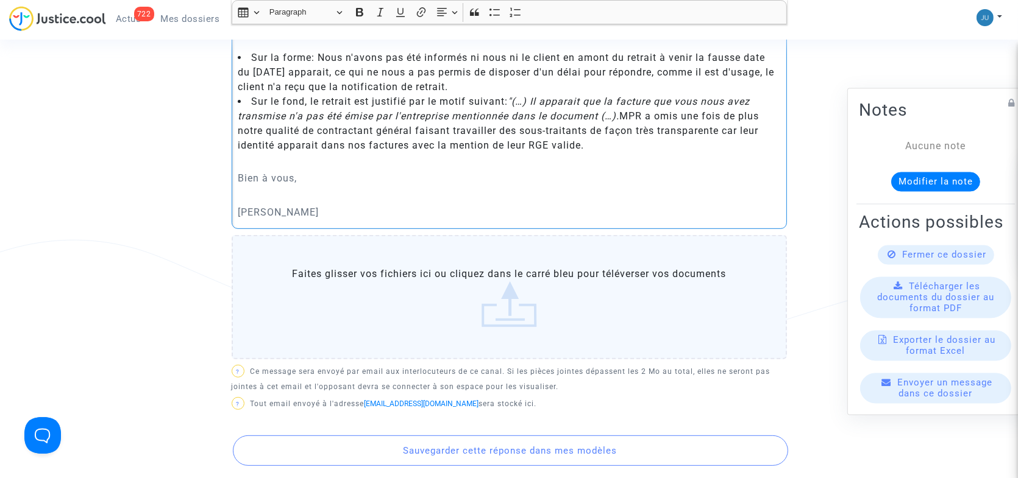
scroll to position [766, 0]
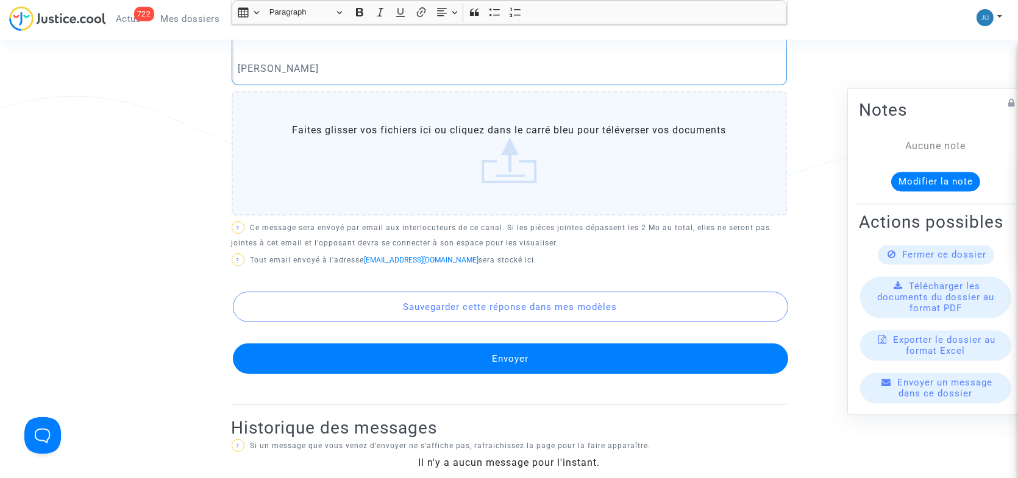
click at [513, 344] on button "Envoyer" at bounding box center [510, 359] width 555 height 30
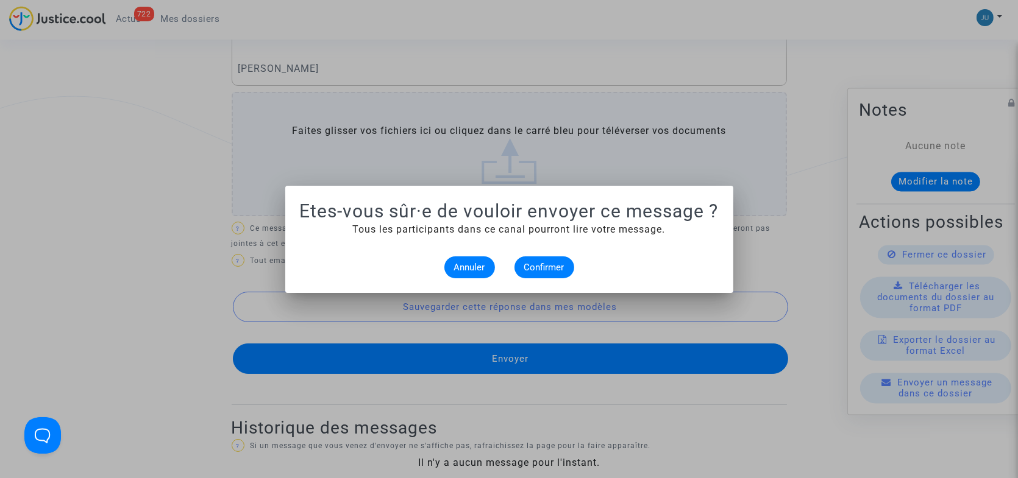
scroll to position [0, 0]
click at [533, 262] on span "Confirmer" at bounding box center [544, 267] width 40 height 11
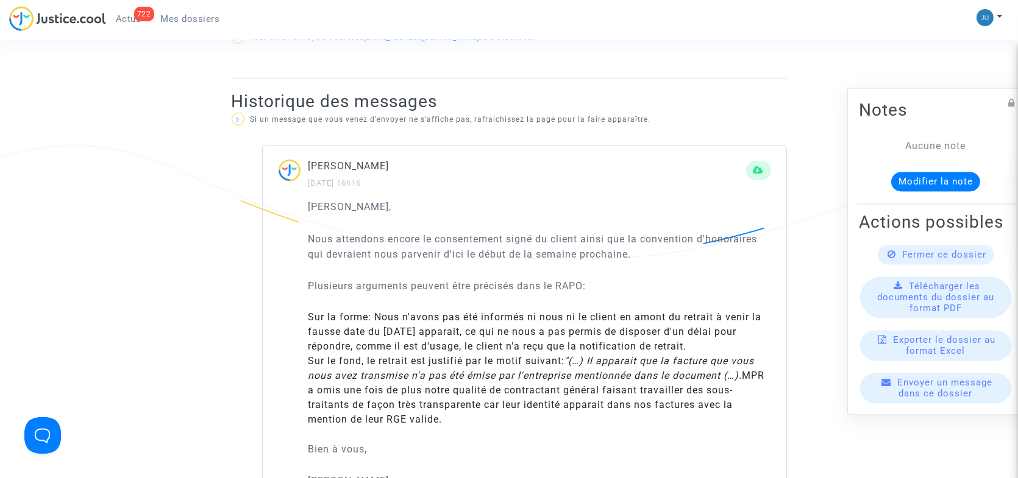
scroll to position [644, 0]
